Goal: Browse casually: Explore the website without a specific task or goal

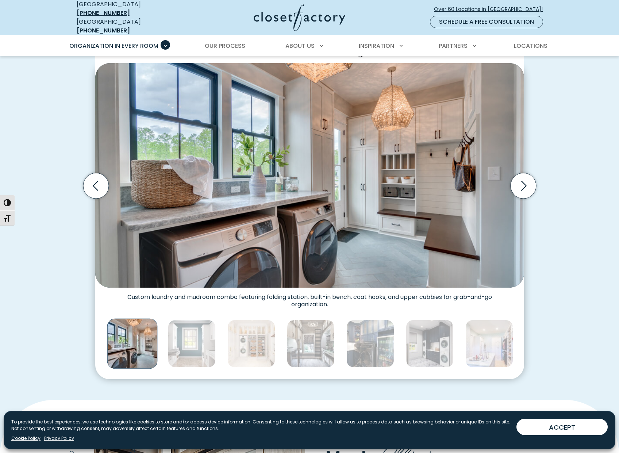
scroll to position [207, 0]
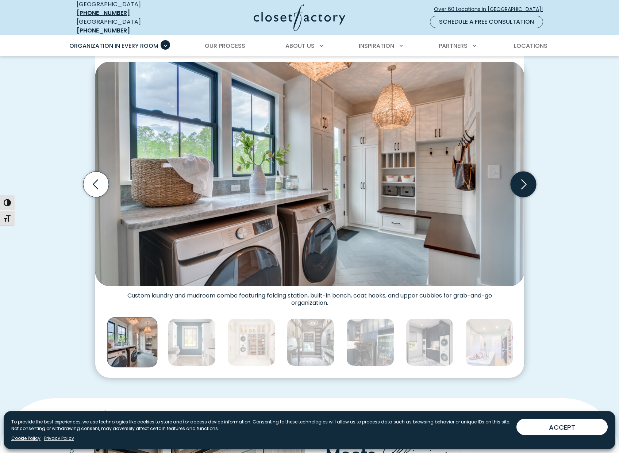
click at [523, 178] on icon "Next slide" at bounding box center [524, 184] width 26 height 26
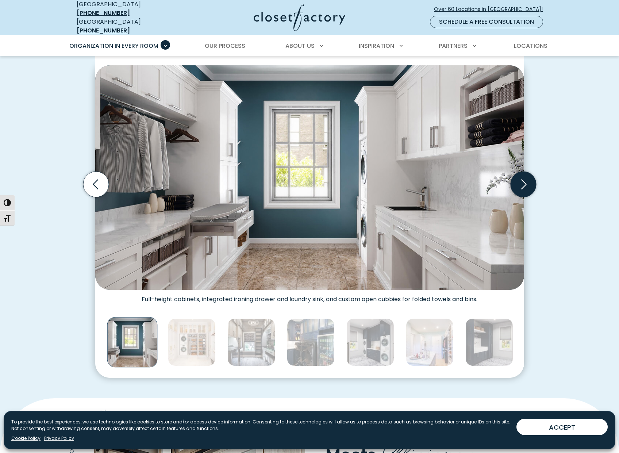
click at [523, 178] on icon "Next slide" at bounding box center [524, 184] width 26 height 26
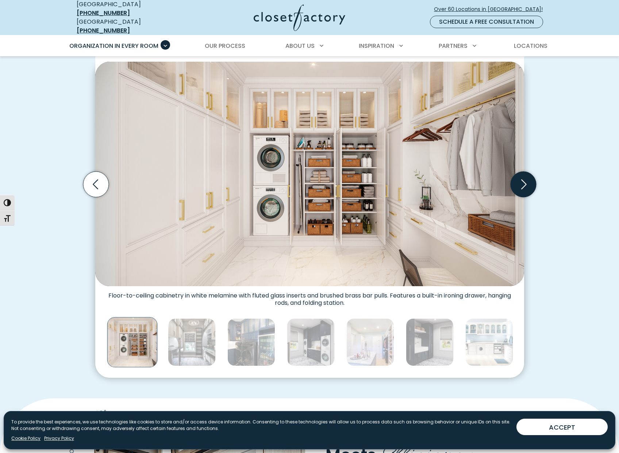
click at [523, 178] on icon "Next slide" at bounding box center [524, 184] width 26 height 26
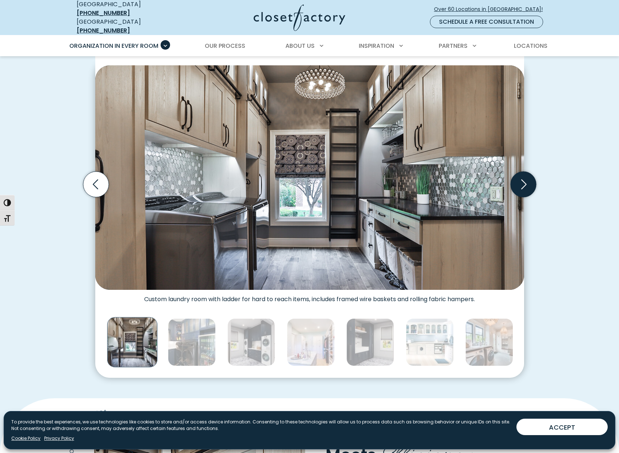
click at [523, 178] on icon "Next slide" at bounding box center [524, 184] width 26 height 26
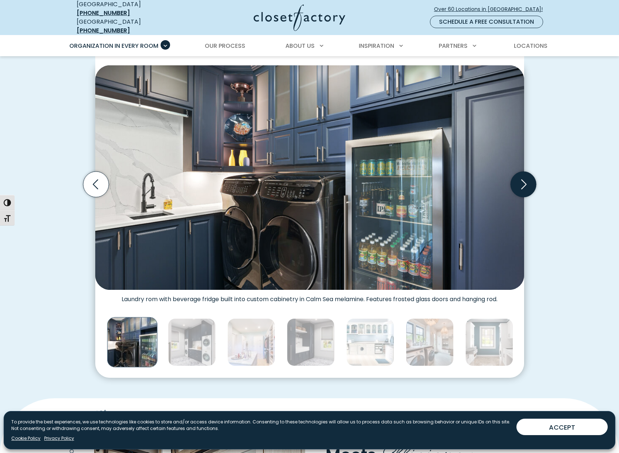
click at [523, 178] on icon "Next slide" at bounding box center [524, 184] width 26 height 26
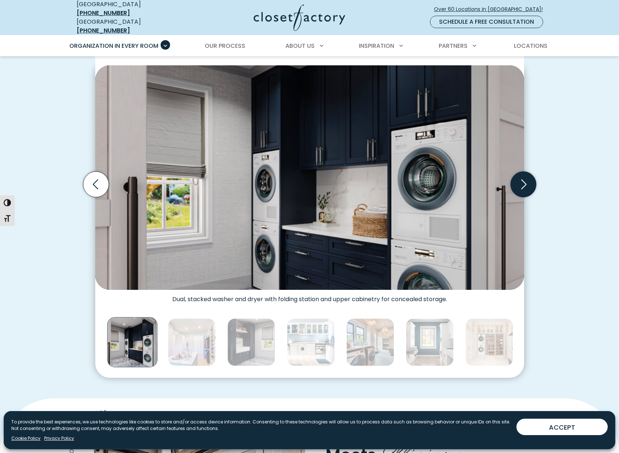
click at [523, 178] on icon "Next slide" at bounding box center [524, 184] width 26 height 26
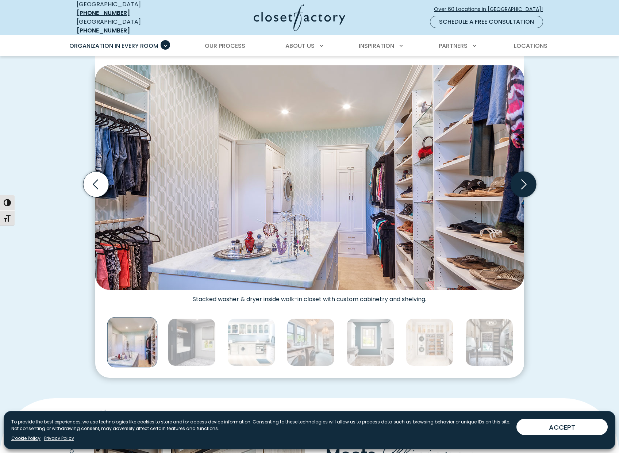
click at [523, 178] on icon "Next slide" at bounding box center [524, 184] width 26 height 26
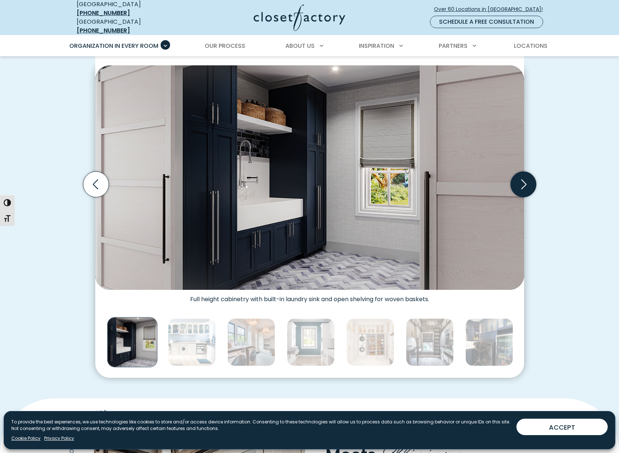
click at [523, 178] on icon "Next slide" at bounding box center [524, 184] width 26 height 26
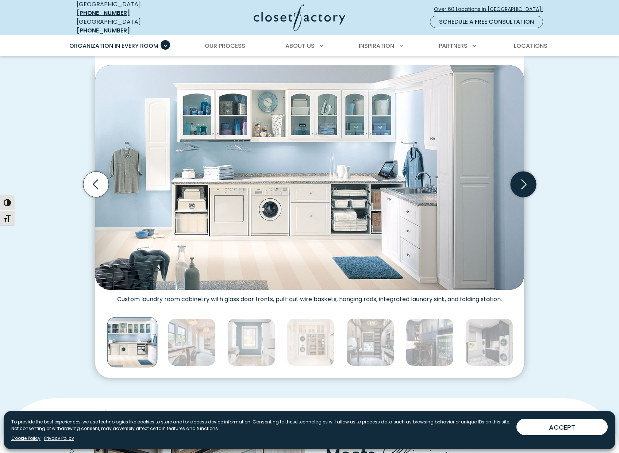
click at [523, 178] on icon "Next slide" at bounding box center [524, 184] width 26 height 26
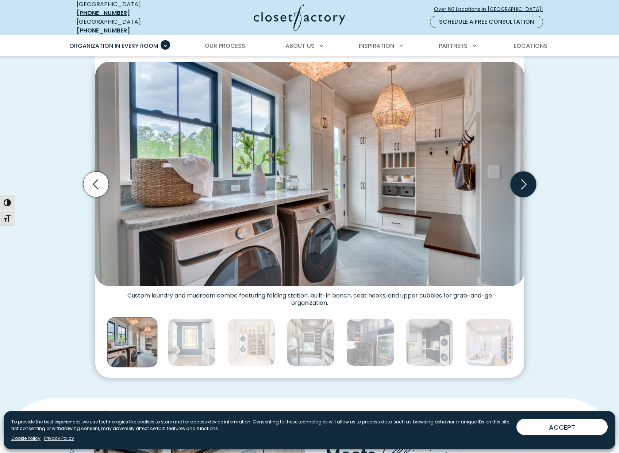
click at [523, 178] on icon "Next slide" at bounding box center [524, 184] width 26 height 26
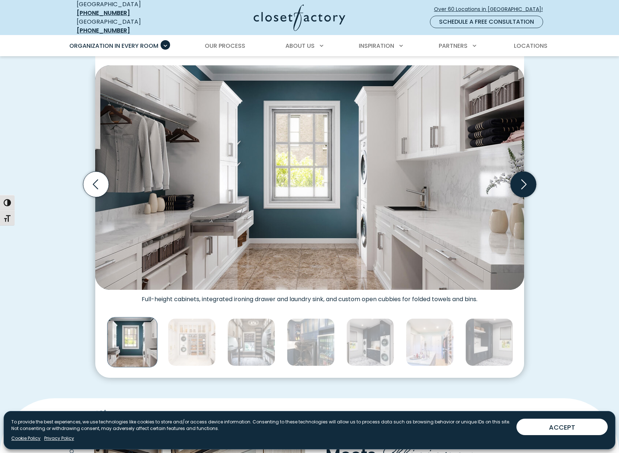
click at [523, 178] on icon "Next slide" at bounding box center [524, 184] width 26 height 26
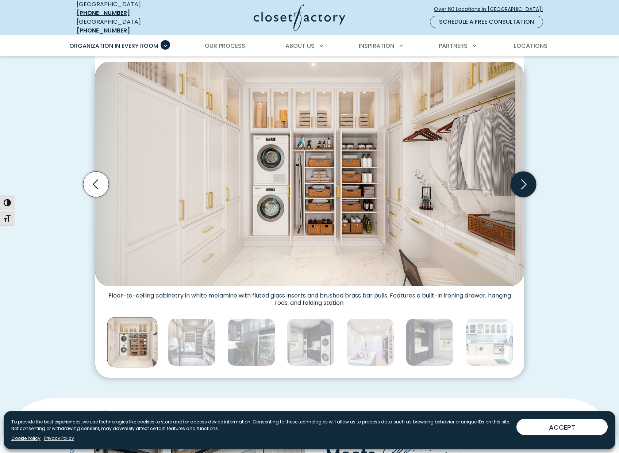
click at [523, 178] on icon "Next slide" at bounding box center [524, 184] width 26 height 26
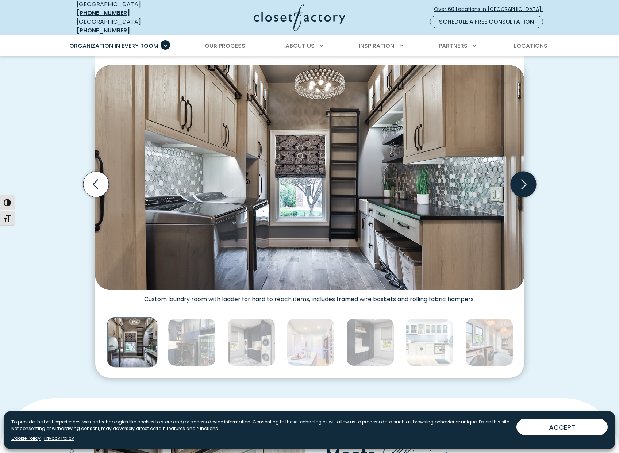
click at [523, 178] on icon "Next slide" at bounding box center [524, 184] width 26 height 26
